Goal: Task Accomplishment & Management: Use online tool/utility

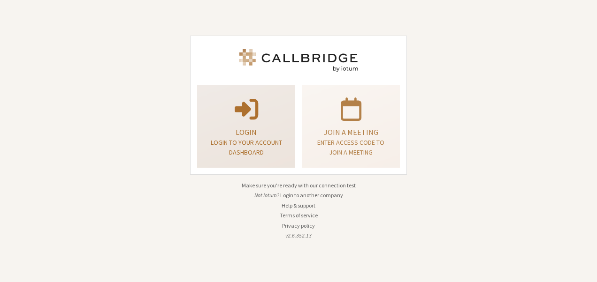
click at [258, 135] on p "Login" at bounding box center [246, 132] width 75 height 11
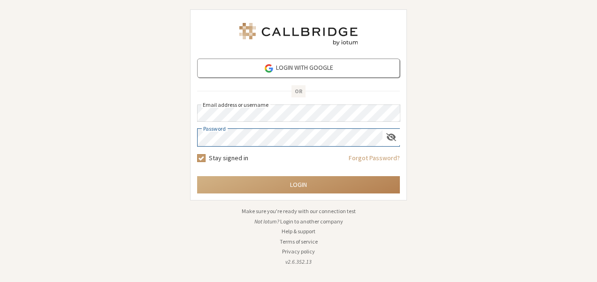
click at [197, 176] on button "Login" at bounding box center [298, 184] width 203 height 17
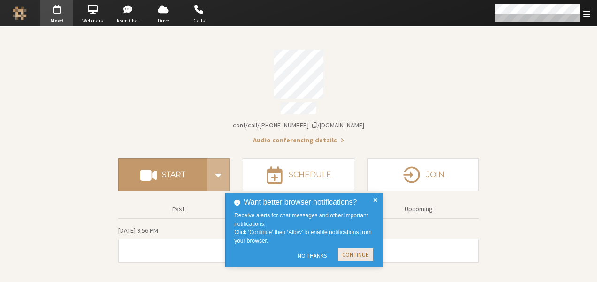
click at [345, 257] on button "Continue" at bounding box center [355, 255] width 35 height 13
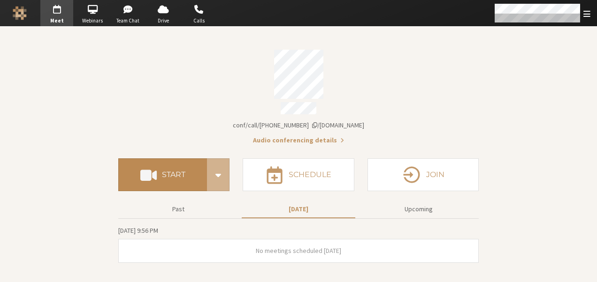
click at [184, 178] on button "Start" at bounding box center [162, 175] width 89 height 33
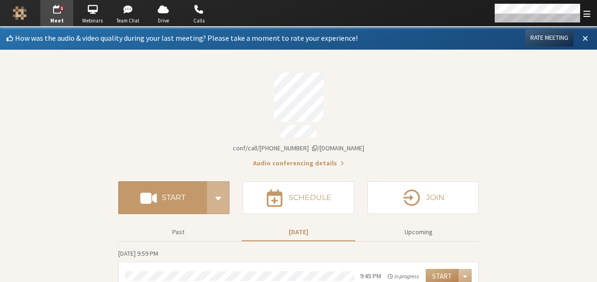
click at [582, 38] on span at bounding box center [585, 38] width 6 height 8
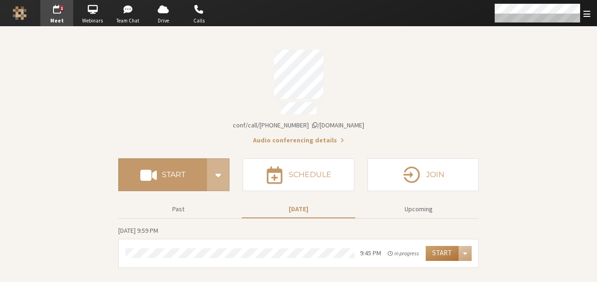
click at [442, 249] on button "Start" at bounding box center [441, 253] width 33 height 15
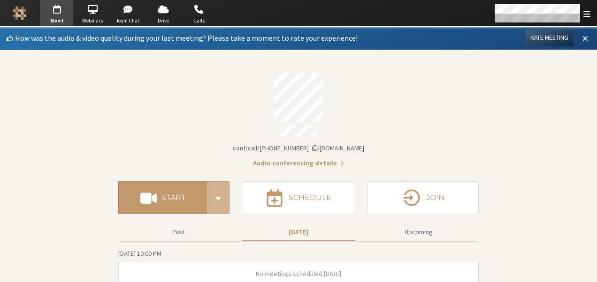
click at [582, 37] on span at bounding box center [585, 38] width 6 height 8
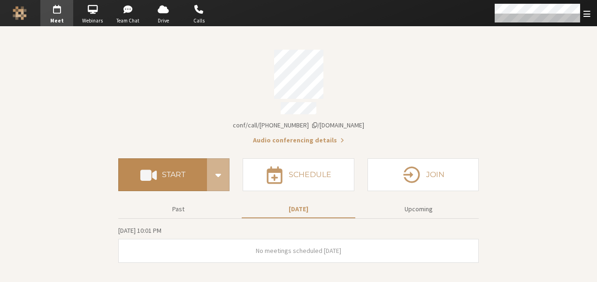
click at [189, 174] on button "Start" at bounding box center [162, 175] width 89 height 33
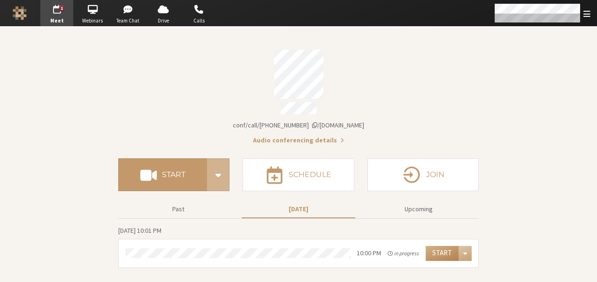
click at [317, 122] on span "Account details" at bounding box center [314, 125] width 5 height 7
click at [443, 246] on button "Start" at bounding box center [441, 253] width 33 height 15
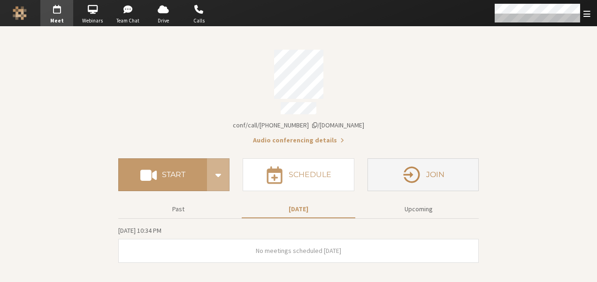
click at [409, 171] on icon "button" at bounding box center [411, 175] width 16 height 16
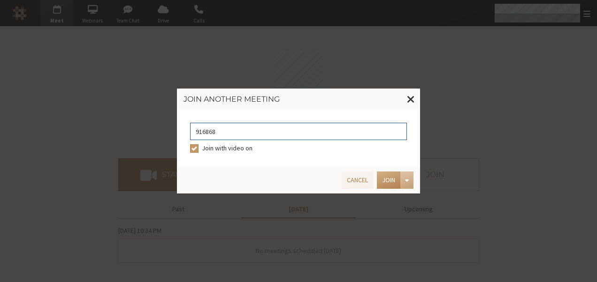
type input "9168685"
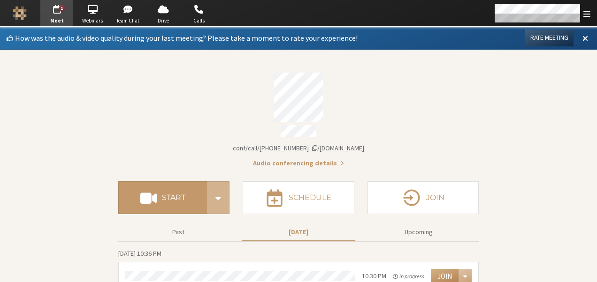
click at [412, 115] on div "Account details" at bounding box center [298, 97] width 360 height 49
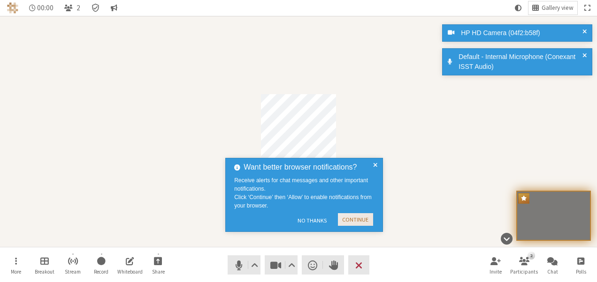
click at [366, 219] on button "Continue" at bounding box center [355, 219] width 35 height 13
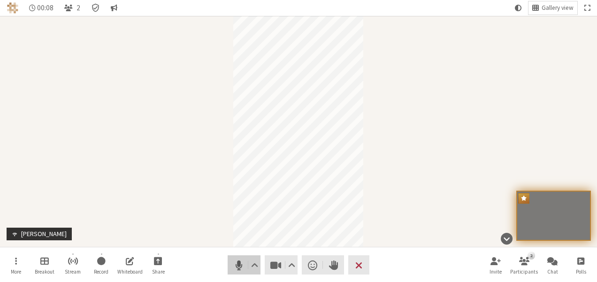
click at [238, 268] on span "Mute (Alt+A)" at bounding box center [238, 265] width 13 height 13
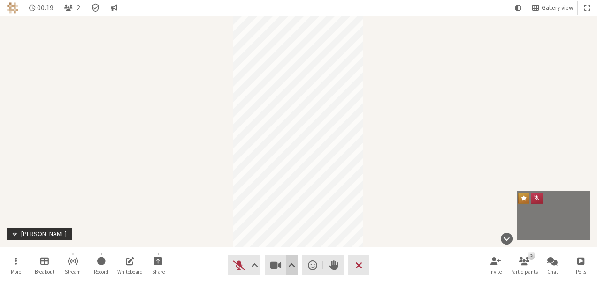
click at [291, 265] on span "Video setting" at bounding box center [291, 265] width 7 height 13
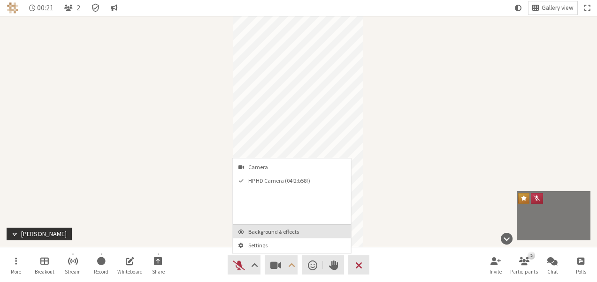
click at [279, 229] on span "Background & effects" at bounding box center [297, 232] width 98 height 6
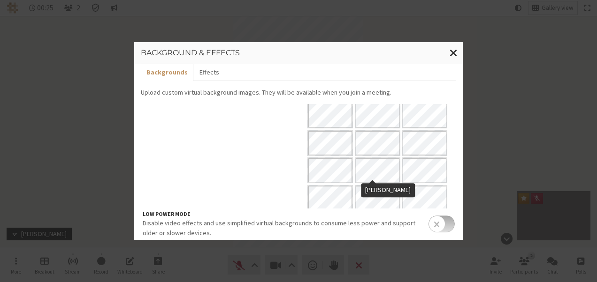
scroll to position [88, 0]
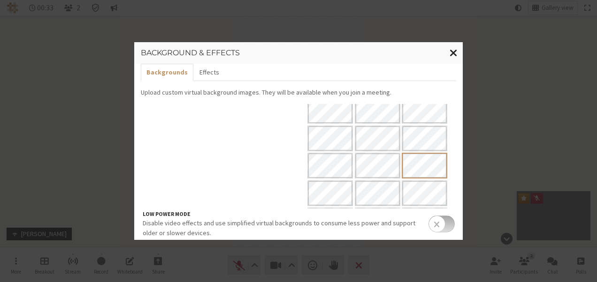
click at [453, 55] on span "Close modal" at bounding box center [453, 53] width 8 height 12
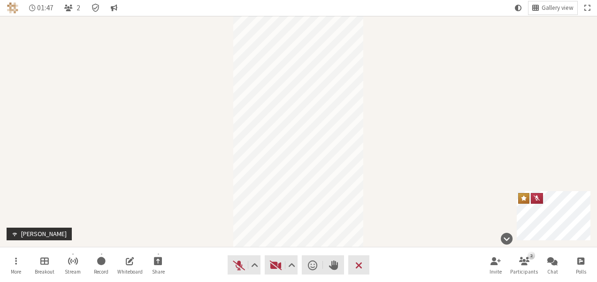
click at [176, 180] on div "Participant" at bounding box center [298, 131] width 597 height 231
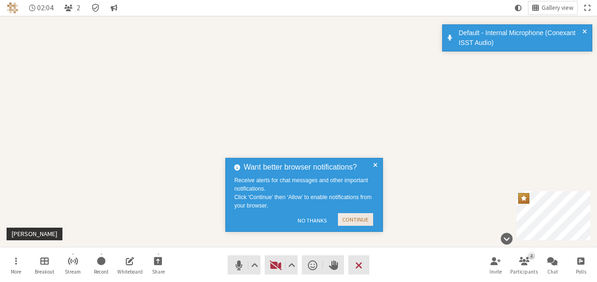
click at [346, 220] on button "Continue" at bounding box center [355, 219] width 35 height 13
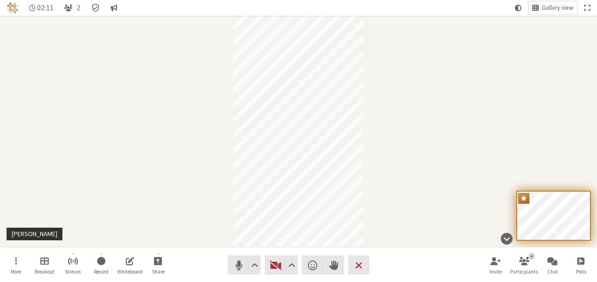
click at [181, 200] on div "Participant" at bounding box center [298, 131] width 597 height 231
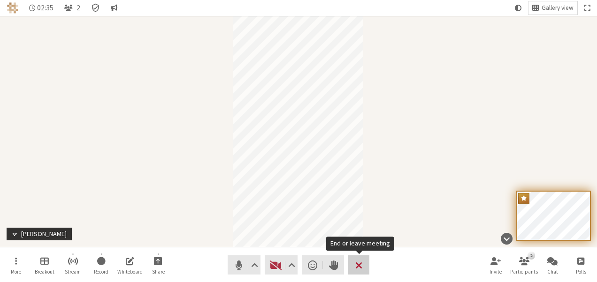
click at [358, 260] on span "End or leave meeting" at bounding box center [358, 265] width 7 height 13
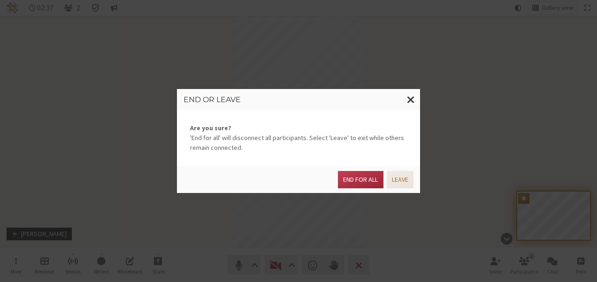
click at [398, 177] on button "Leave" at bounding box center [399, 179] width 27 height 17
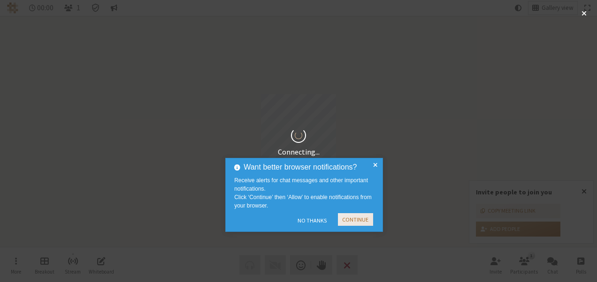
click at [347, 218] on button "Continue" at bounding box center [355, 219] width 35 height 13
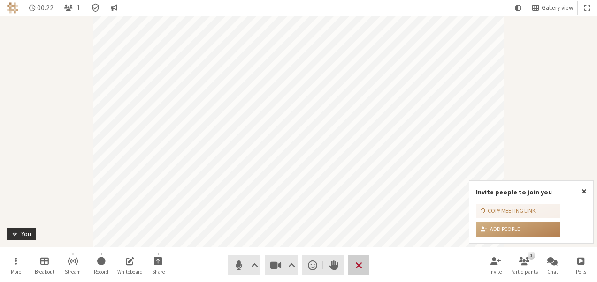
click at [354, 265] on button "Leave" at bounding box center [358, 265] width 21 height 19
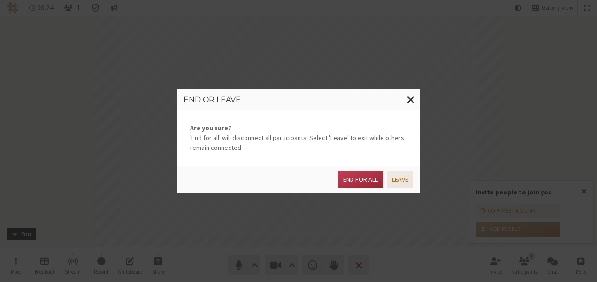
click at [409, 184] on button "Leave" at bounding box center [399, 179] width 27 height 17
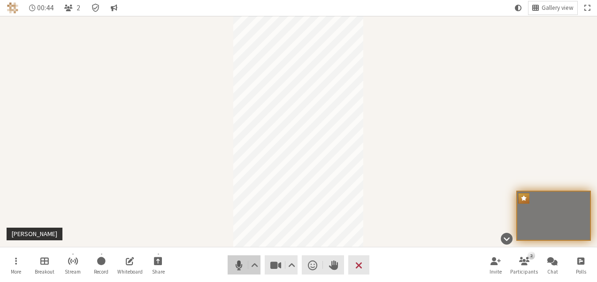
click at [240, 259] on span "Mute (Alt+A)" at bounding box center [238, 265] width 13 height 13
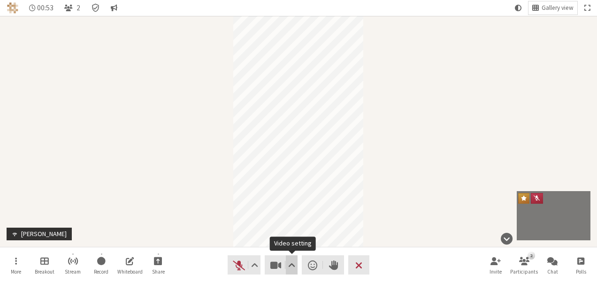
click at [293, 263] on span "Video setting" at bounding box center [291, 265] width 7 height 13
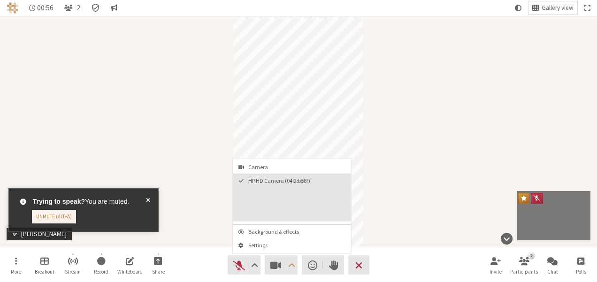
click at [274, 178] on span "HP HD Camera (04f2:b58f)" at bounding box center [297, 181] width 98 height 6
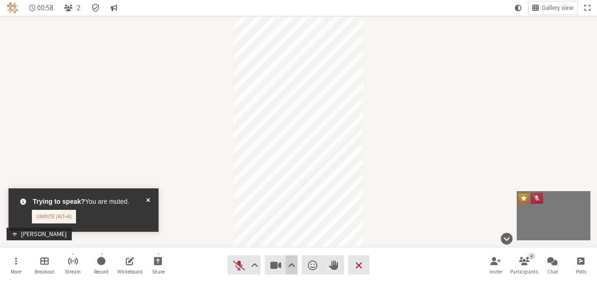
click at [292, 269] on span "Video setting" at bounding box center [291, 265] width 7 height 13
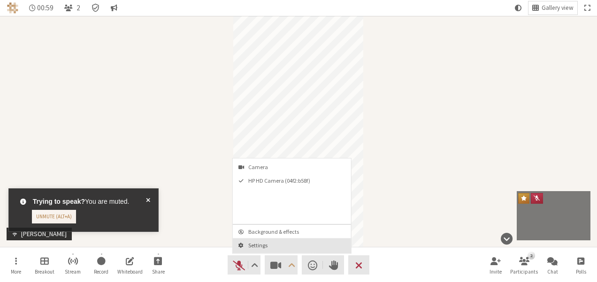
click at [266, 245] on span "Settings" at bounding box center [297, 245] width 98 height 6
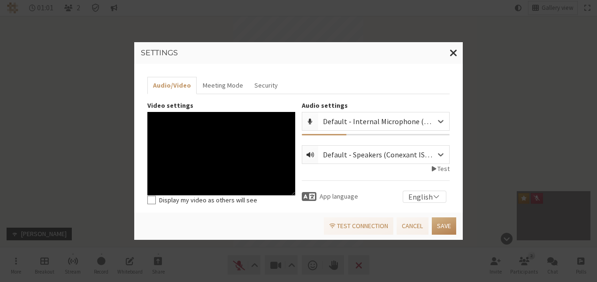
click at [313, 146] on div at bounding box center [310, 155] width 16 height 18
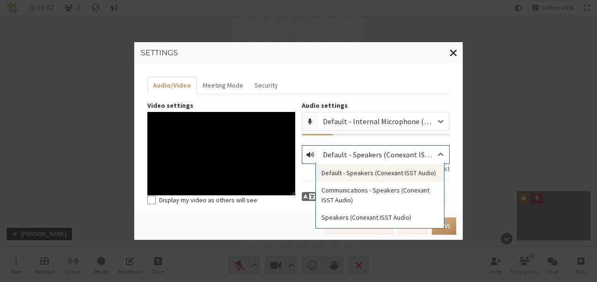
click at [326, 155] on div "Default - Speakers (Conexant ISST Audio)" at bounding box center [386, 154] width 127 height 11
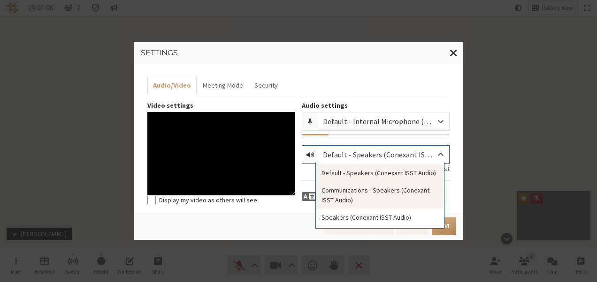
click at [333, 197] on div "Communications - Speakers (Conexant ISST Audio)" at bounding box center [380, 195] width 128 height 27
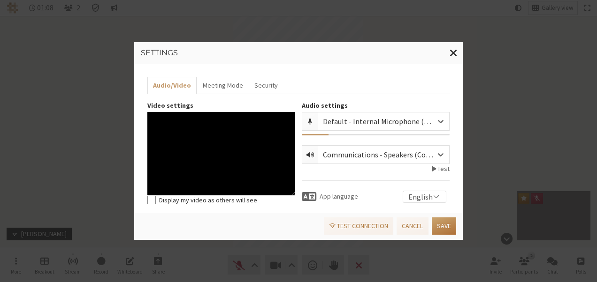
click at [442, 227] on button "Save" at bounding box center [444, 226] width 24 height 17
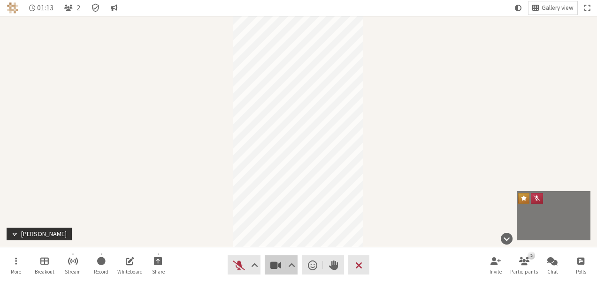
click at [275, 264] on span "Stop video (Alt+V)" at bounding box center [275, 265] width 13 height 13
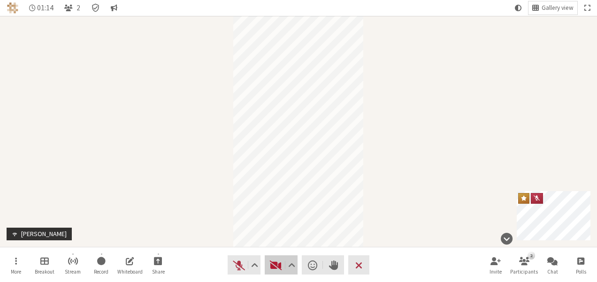
click at [275, 264] on span "Start video (Alt+V)" at bounding box center [275, 265] width 13 height 13
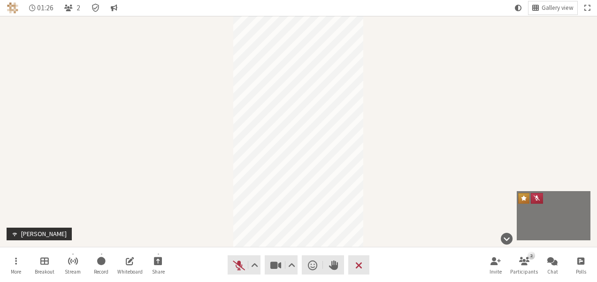
click at [407, 220] on div "Participant" at bounding box center [298, 131] width 597 height 231
click at [166, 125] on div "Participant" at bounding box center [298, 131] width 597 height 231
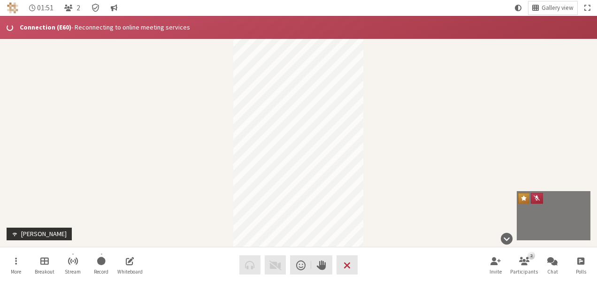
click at [424, 156] on div "Participant" at bounding box center [298, 131] width 597 height 231
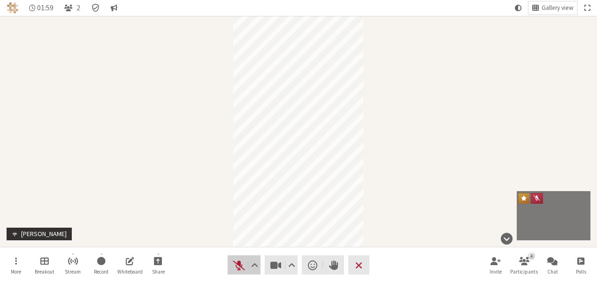
click at [238, 257] on button "Audio" at bounding box center [243, 265] width 33 height 19
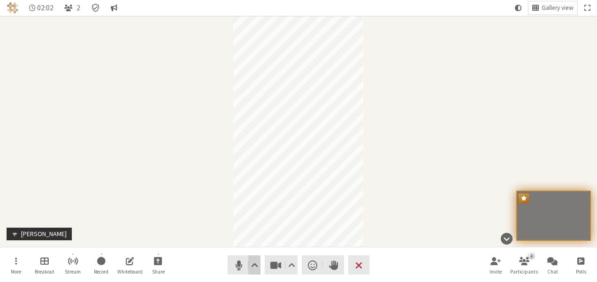
click at [251, 265] on span "Audio settings" at bounding box center [254, 265] width 7 height 13
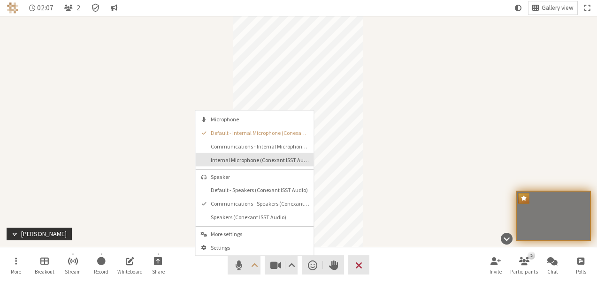
click at [235, 154] on button "Internal Microphone (Conexant ISST Audio)" at bounding box center [254, 160] width 118 height 14
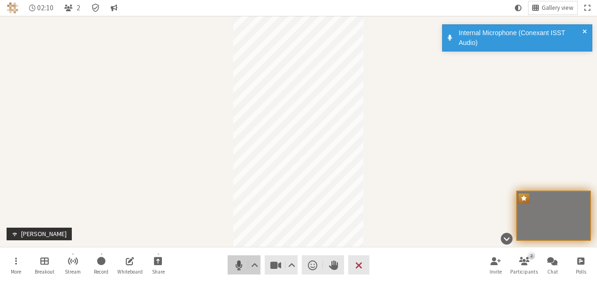
click at [248, 269] on button "Audio" at bounding box center [243, 265] width 33 height 19
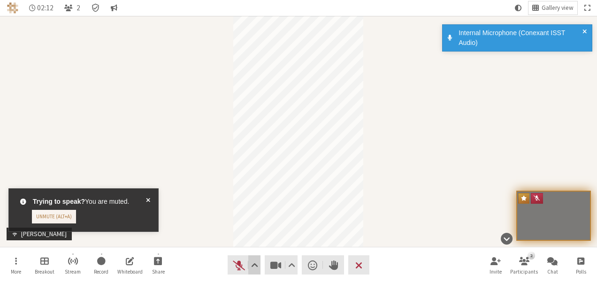
click at [256, 264] on span "Audio settings" at bounding box center [254, 265] width 7 height 13
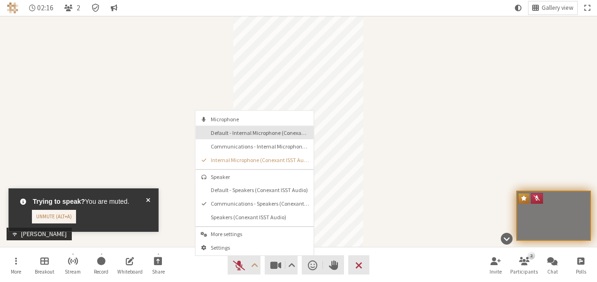
click at [226, 129] on button "Default - Internal Microphone (Conexant ISST Audio)" at bounding box center [254, 133] width 118 height 14
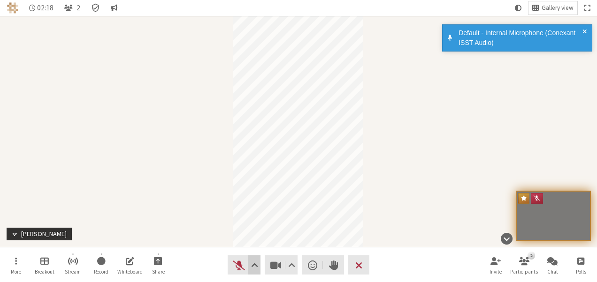
click at [252, 260] on span "Audio settings" at bounding box center [254, 265] width 7 height 13
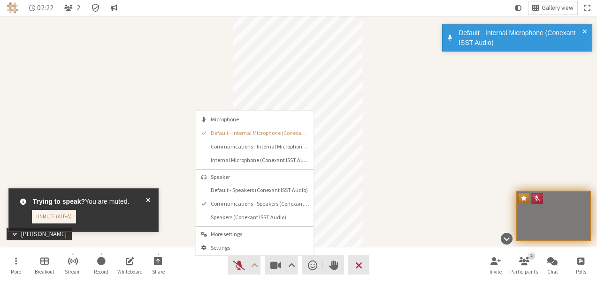
click at [235, 231] on span "More settings" at bounding box center [260, 234] width 98 height 6
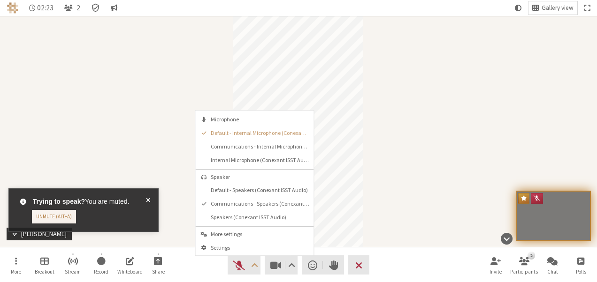
click at [220, 231] on span "More settings" at bounding box center [260, 234] width 98 height 6
click at [220, 245] on span "Settings" at bounding box center [260, 248] width 98 height 6
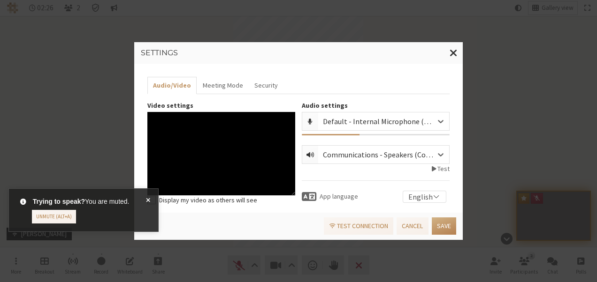
click at [147, 198] on span at bounding box center [148, 210] width 4 height 27
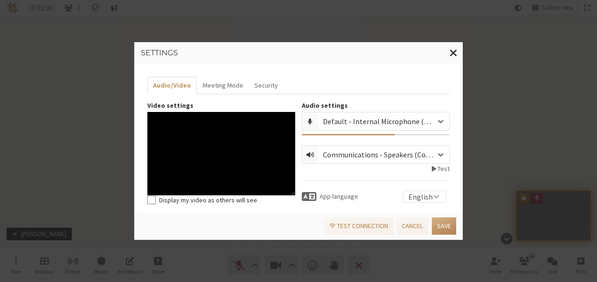
scroll to position [85, 0]
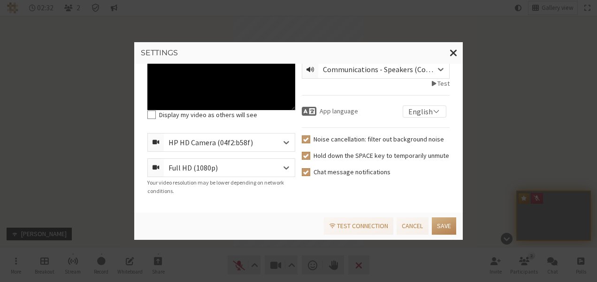
click at [281, 138] on icon at bounding box center [285, 142] width 9 height 9
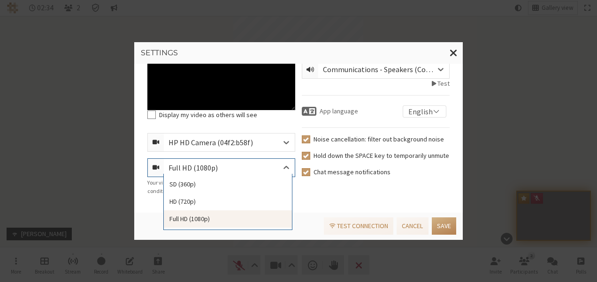
click at [281, 163] on icon at bounding box center [285, 167] width 9 height 9
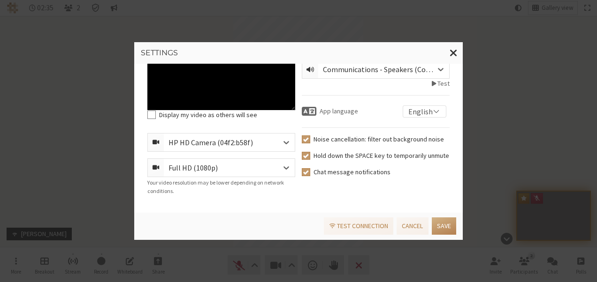
click at [328, 191] on div "Audio settings Default - Internal Microphone (Conexant ISST Audio) Communicatio…" at bounding box center [375, 108] width 154 height 187
click at [414, 223] on button "Cancel" at bounding box center [411, 226] width 31 height 17
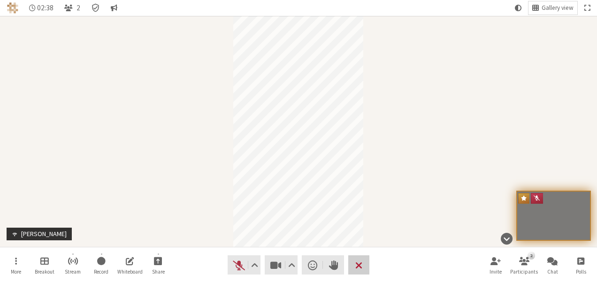
click at [357, 260] on span "End or leave meeting" at bounding box center [358, 265] width 7 height 13
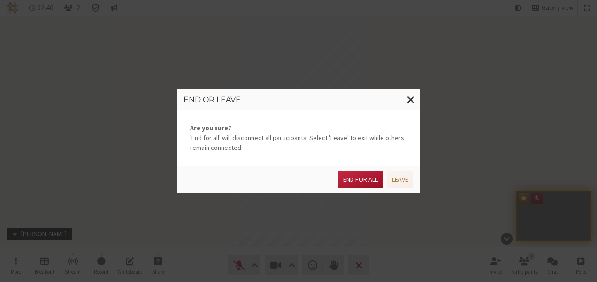
click at [360, 183] on button "End for all" at bounding box center [360, 179] width 45 height 17
